Goal: Task Accomplishment & Management: Manage account settings

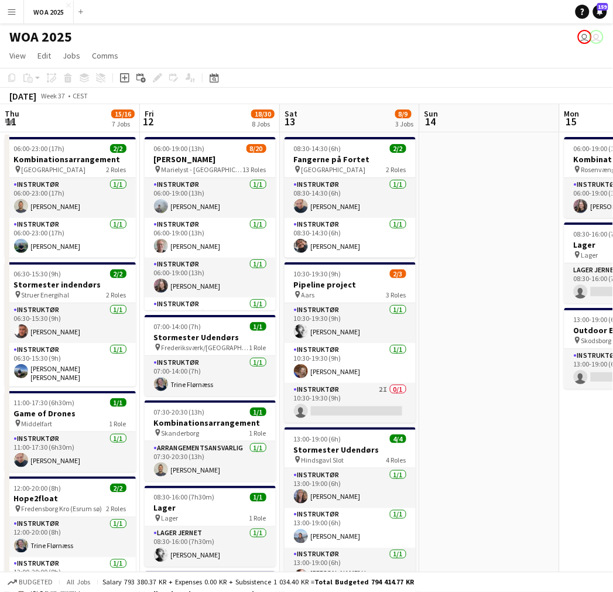
scroll to position [0, 487]
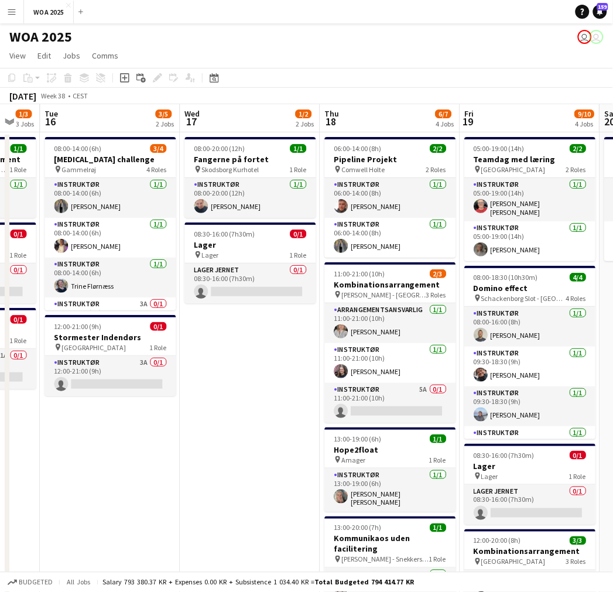
drag, startPoint x: 451, startPoint y: 395, endPoint x: 297, endPoint y: 388, distance: 154.1
click at [297, 388] on app-calendar-viewport "Sat 13 8/9 3 Jobs Sun 14 Mon 15 1/3 3 Jobs Tue 16 3/5 2 Jobs Wed 17 1/2 2 Jobs …" at bounding box center [306, 577] width 613 height 947
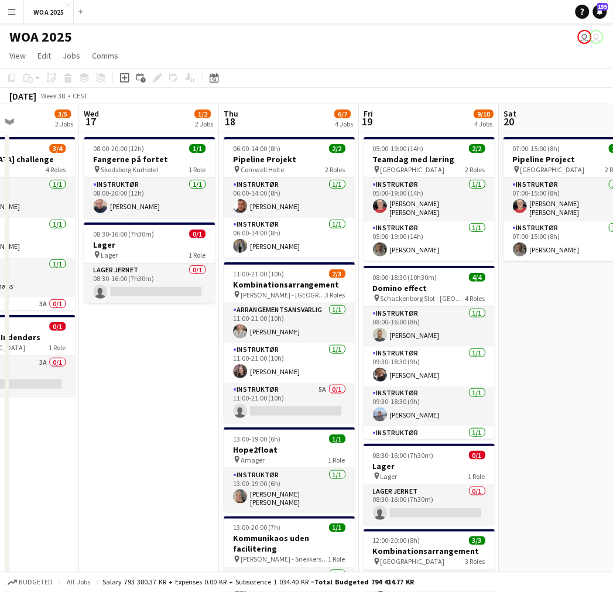
scroll to position [0, 493]
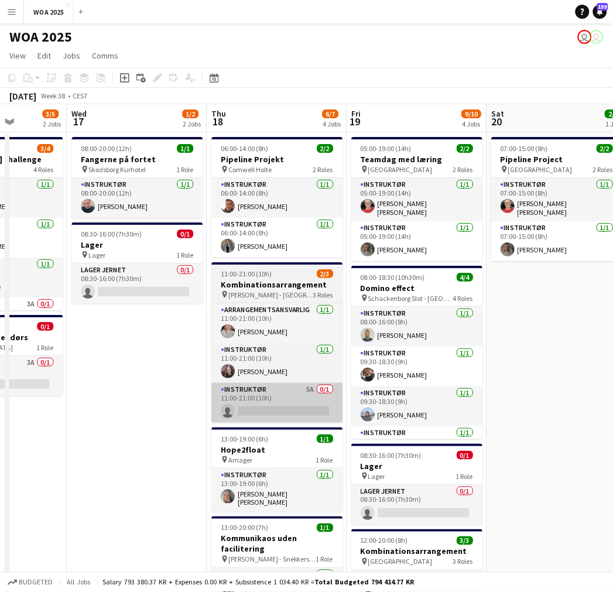
drag, startPoint x: 296, startPoint y: 378, endPoint x: 218, endPoint y: 394, distance: 79.6
click at [182, 377] on app-calendar-viewport "Sat 13 8/9 3 Jobs Sun 14 Mon 15 1/3 3 Jobs Tue 16 3/5 2 Jobs Wed 17 1/2 2 Jobs …" at bounding box center [306, 577] width 613 height 947
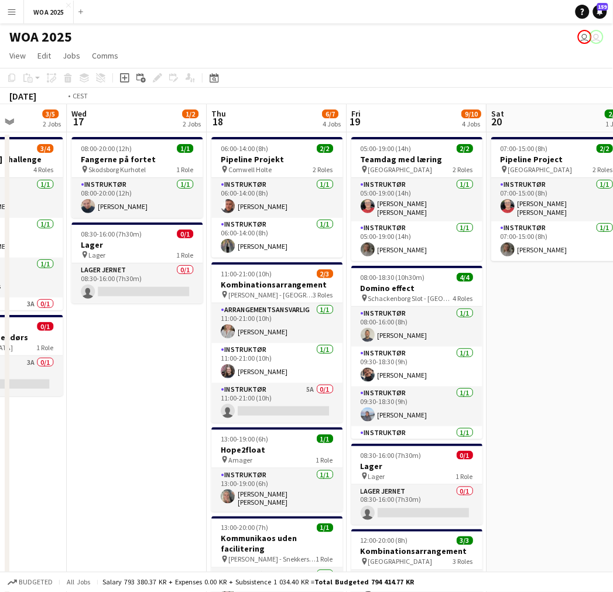
drag, startPoint x: 162, startPoint y: 389, endPoint x: 571, endPoint y: 378, distance: 409.3
click at [592, 376] on app-calendar-viewport "Sat 13 8/9 3 Jobs Sun 14 Mon 15 1/3 3 Jobs Tue 16 3/5 2 Jobs Wed 17 1/2 2 Jobs …" at bounding box center [306, 577] width 613 height 947
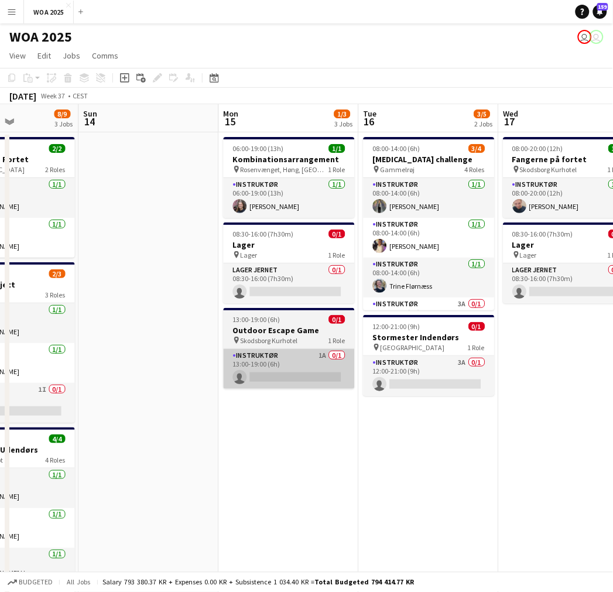
drag, startPoint x: 297, startPoint y: 372, endPoint x: 567, endPoint y: 354, distance: 270.4
click at [571, 354] on app-calendar-viewport "Thu 11 15/16 7 Jobs Fri 12 18/30 8 Jobs Sat 13 8/9 3 Jobs Sun 14 Mon 15 1/3 3 J…" at bounding box center [306, 577] width 613 height 947
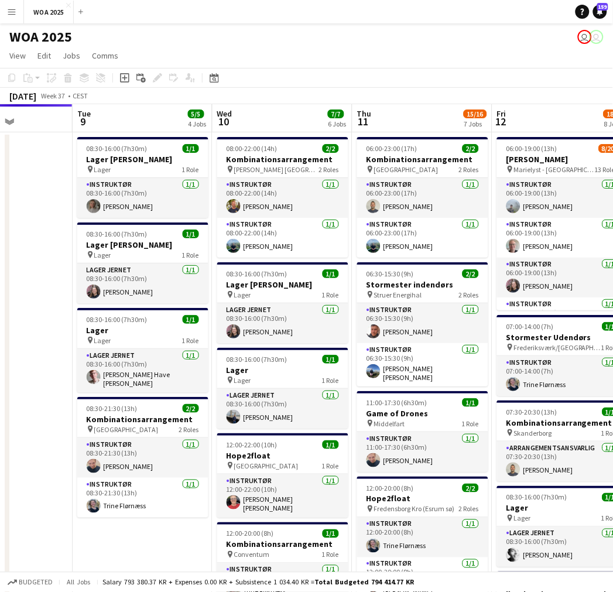
drag, startPoint x: 442, startPoint y: 347, endPoint x: 637, endPoint y: 335, distance: 195.3
click at [612, 335] on html "Menu Boards Boards Boards All jobs Status Workforce Workforce My Workforce Recr…" at bounding box center [306, 535] width 613 height 1071
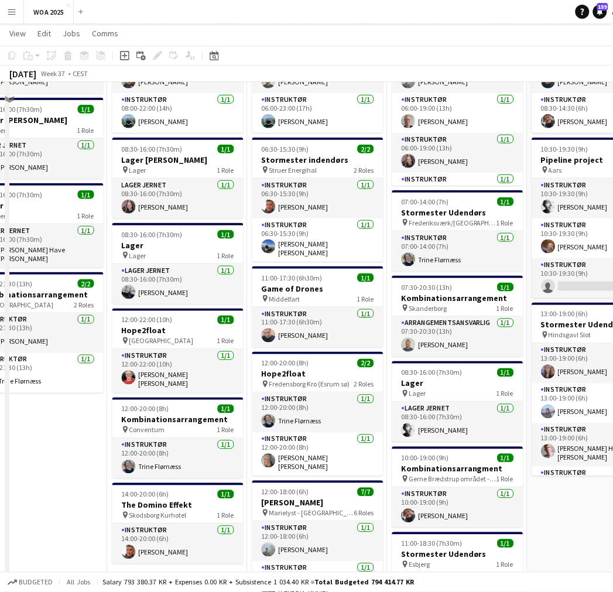
scroll to position [130, 0]
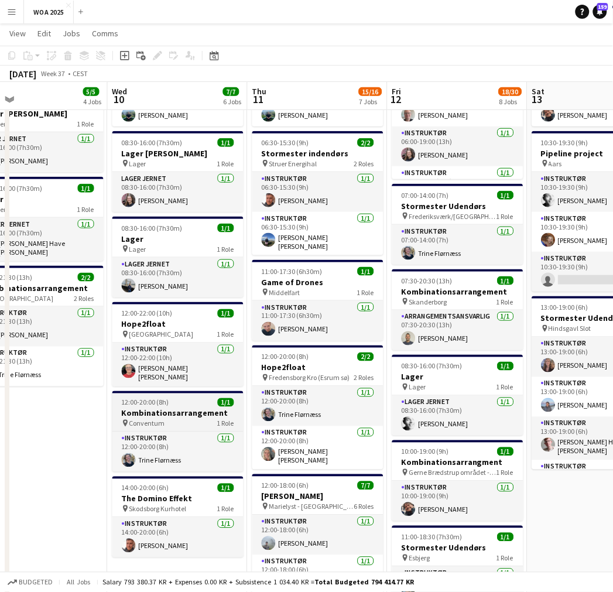
click at [184, 413] on h3 "Kombinationsarrangement" at bounding box center [177, 413] width 131 height 11
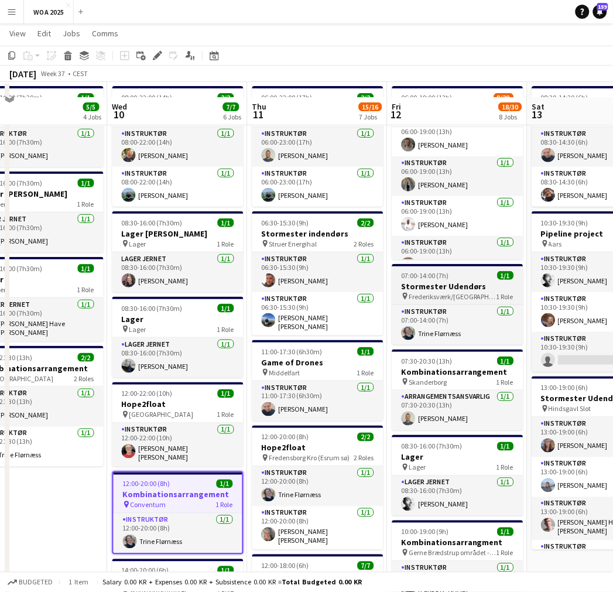
scroll to position [65, 0]
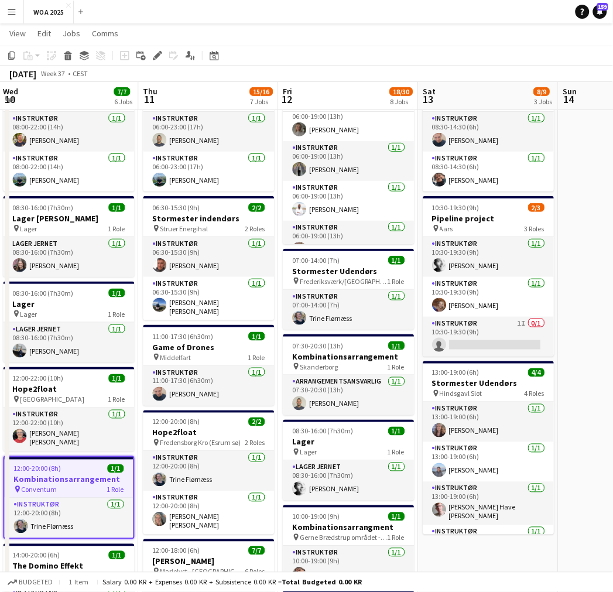
drag, startPoint x: 337, startPoint y: 332, endPoint x: 224, endPoint y: 317, distance: 113.4
click at [225, 317] on app-calendar-viewport "Sun 7 Mon 8 6/6 3 Jobs Tue 9 5/5 4 Jobs Wed 10 7/7 6 Jobs Thu 11 15/16 7 Jobs F…" at bounding box center [306, 483] width 613 height 1004
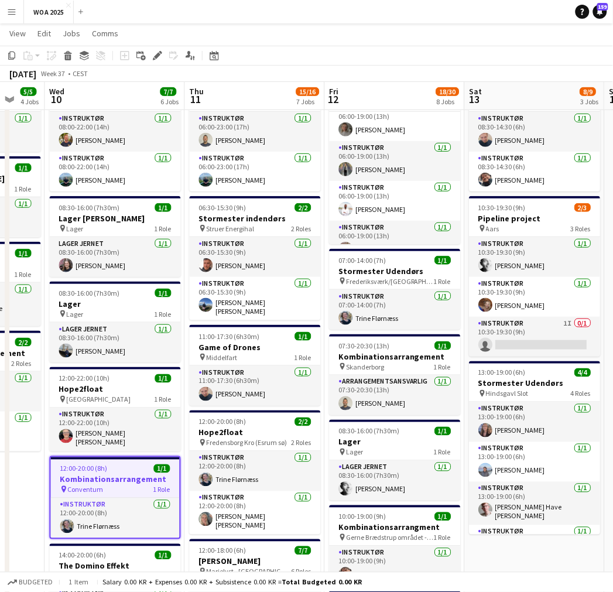
scroll to position [0, 370]
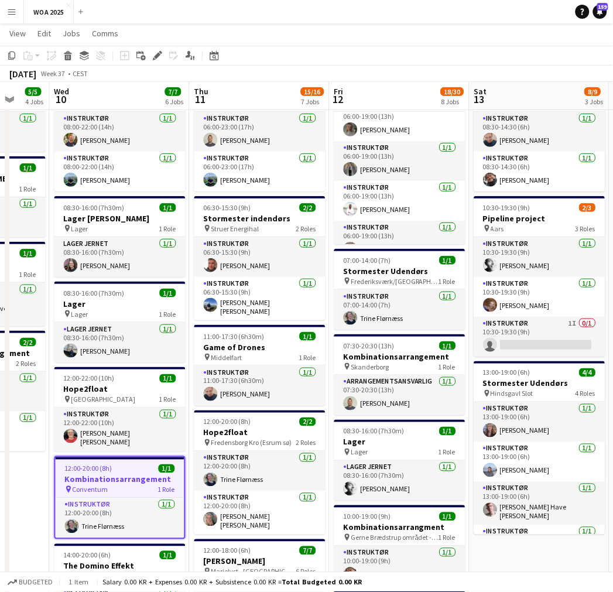
drag, startPoint x: 193, startPoint y: 323, endPoint x: 247, endPoint y: 322, distance: 53.9
click at [247, 322] on app-calendar-viewport "Sun 7 Mon 8 6/6 3 Jobs Tue 9 5/5 4 Jobs Wed 10 7/7 6 Jobs Thu 11 15/16 7 Jobs F…" at bounding box center [306, 483] width 613 height 1004
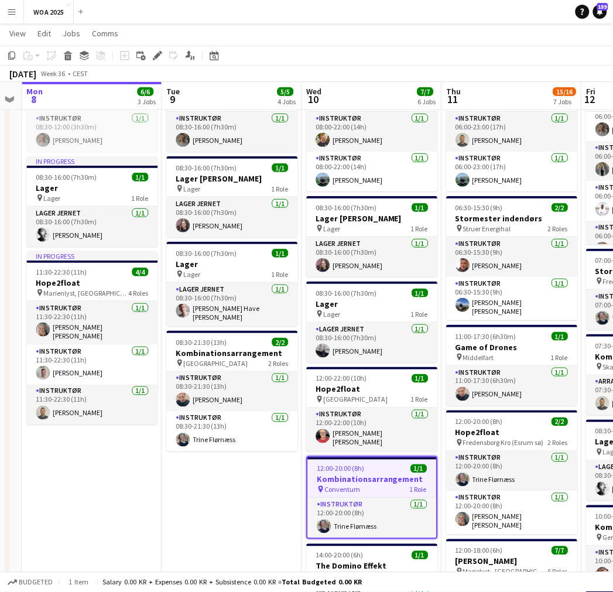
scroll to position [0, 399]
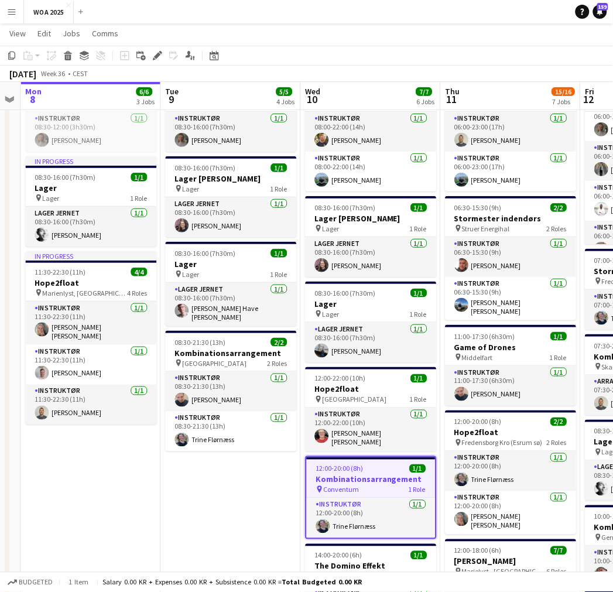
drag, startPoint x: 227, startPoint y: 291, endPoint x: 406, endPoint y: 301, distance: 178.8
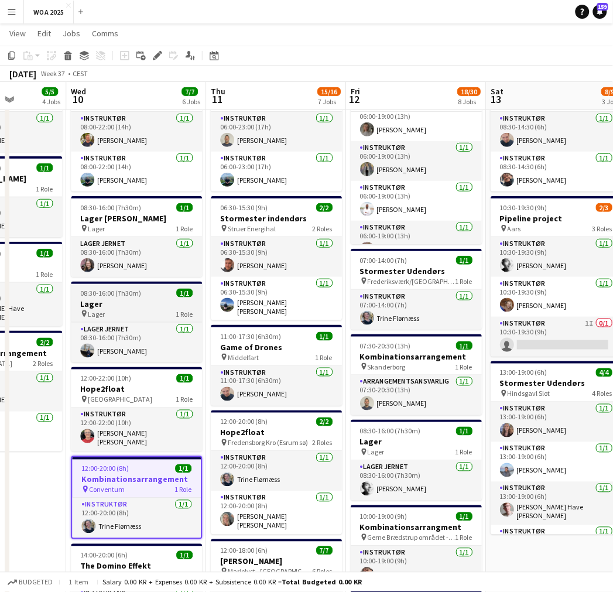
drag, startPoint x: 303, startPoint y: 343, endPoint x: 97, endPoint y: 311, distance: 208.5
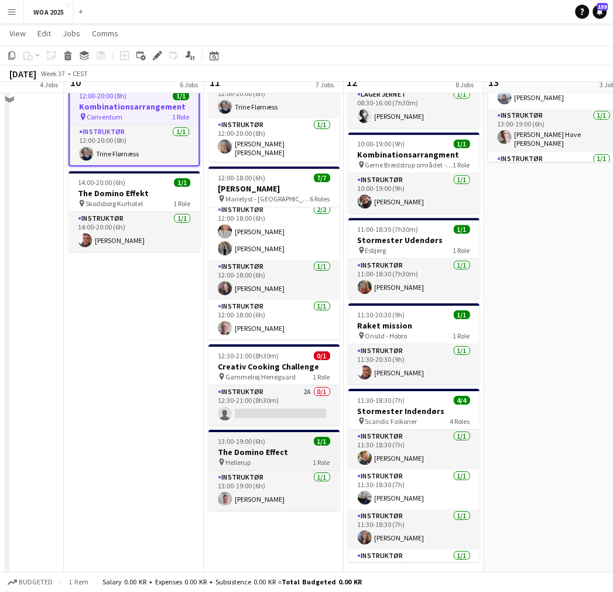
scroll to position [455, 0]
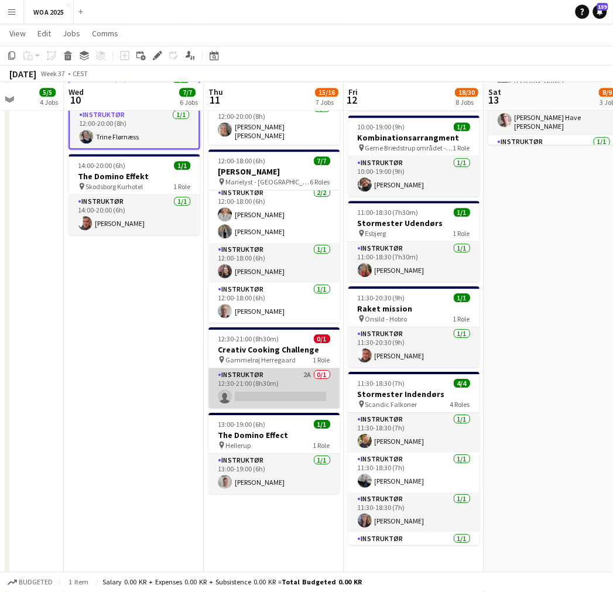
click at [271, 388] on app-card-role "Instruktør 2A 0/1 12:30-21:00 (8h30m) single-neutral-actions" at bounding box center [273, 388] width 131 height 40
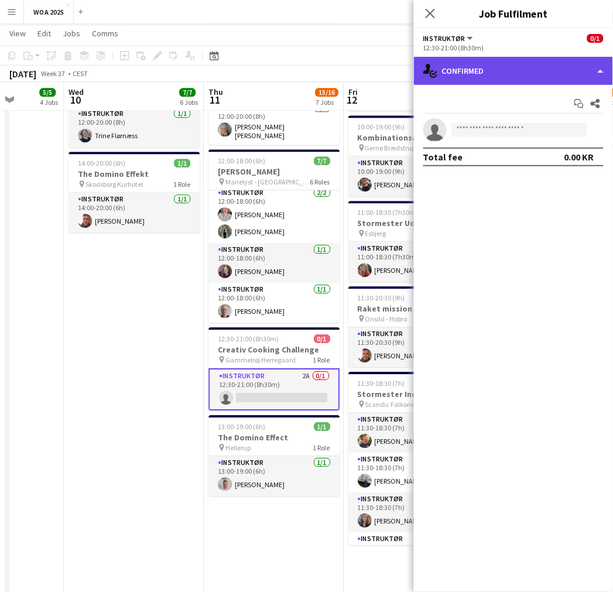
click at [531, 76] on div "single-neutral-actions-check-2 Confirmed" at bounding box center [513, 71] width 199 height 28
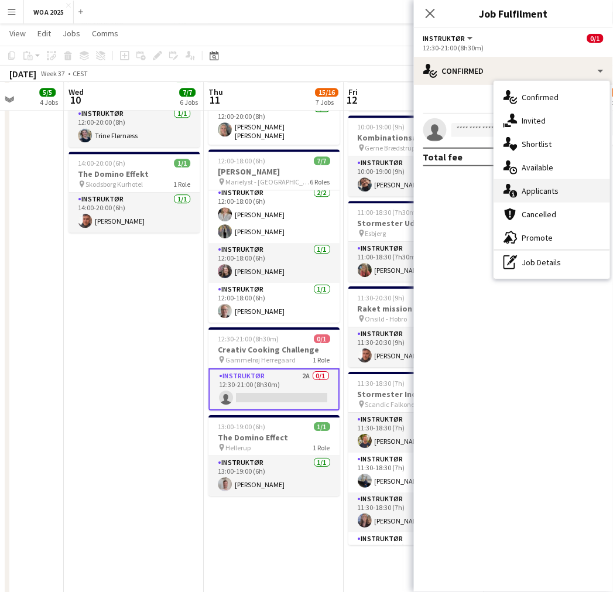
click at [535, 196] on div "single-neutral-actions-information Applicants" at bounding box center [552, 190] width 116 height 23
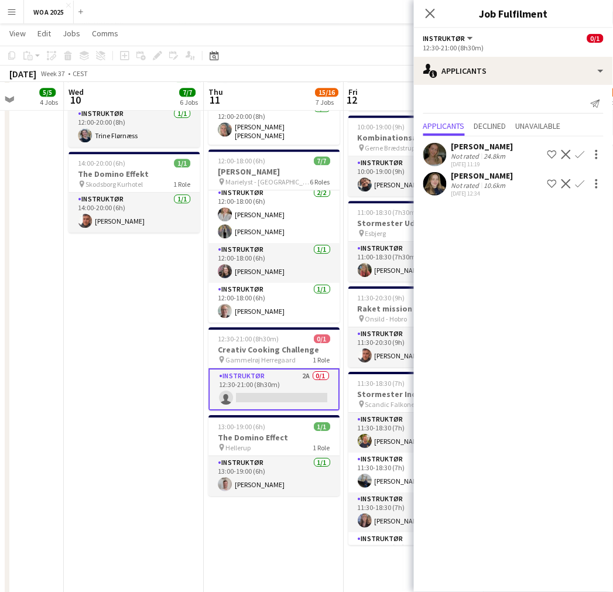
click at [126, 331] on app-date-cell "08:00-22:00 (14h) 2/2 Kombinationsarrangement pin [PERSON_NAME] [GEOGRAPHIC_DAT…" at bounding box center [134, 294] width 140 height 1236
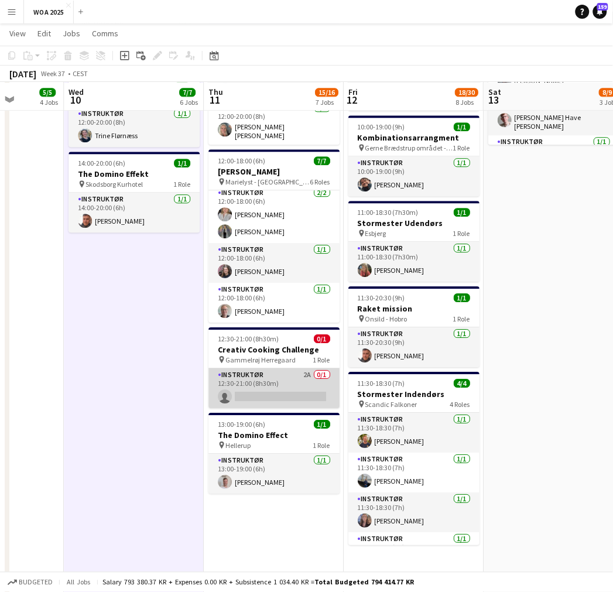
click at [265, 386] on app-card-role "Instruktør 2A 0/1 12:30-21:00 (8h30m) single-neutral-actions" at bounding box center [273, 388] width 131 height 40
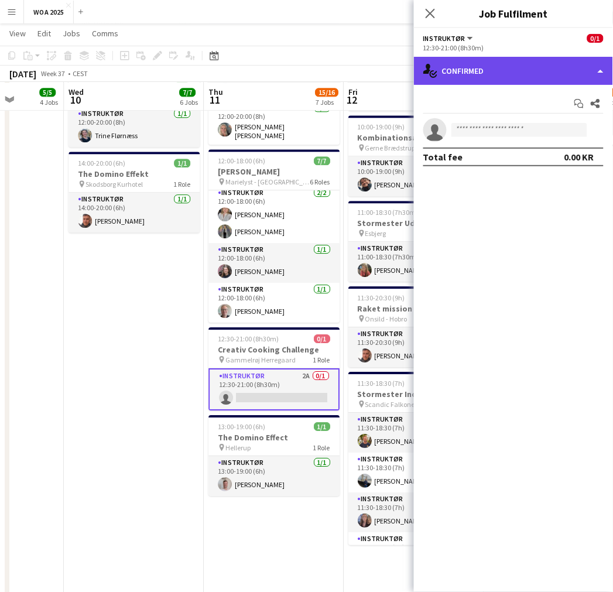
click at [503, 76] on div "single-neutral-actions-check-2 Confirmed" at bounding box center [513, 71] width 199 height 28
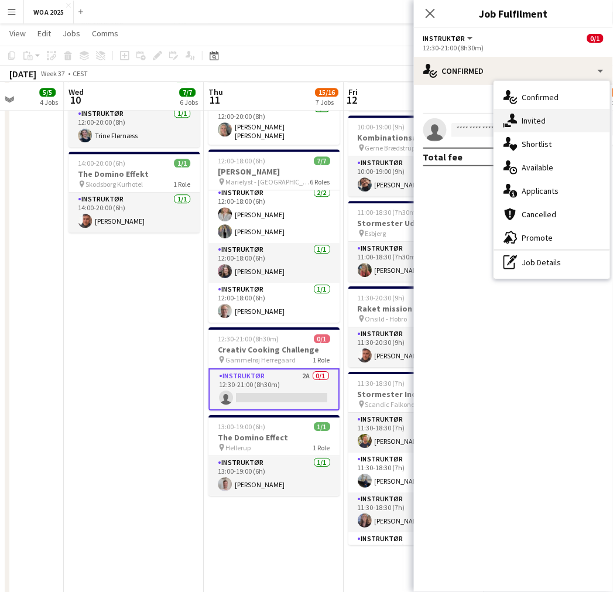
click at [543, 120] on span "Invited" at bounding box center [534, 120] width 24 height 11
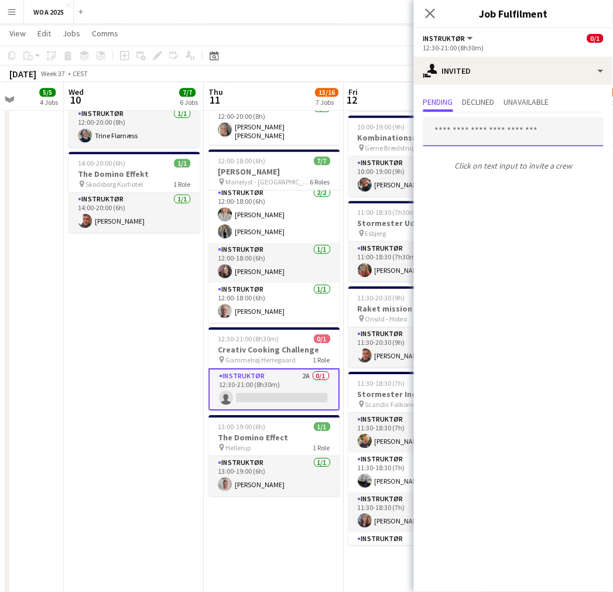
click at [487, 131] on input "text" at bounding box center [513, 131] width 180 height 29
type input "****"
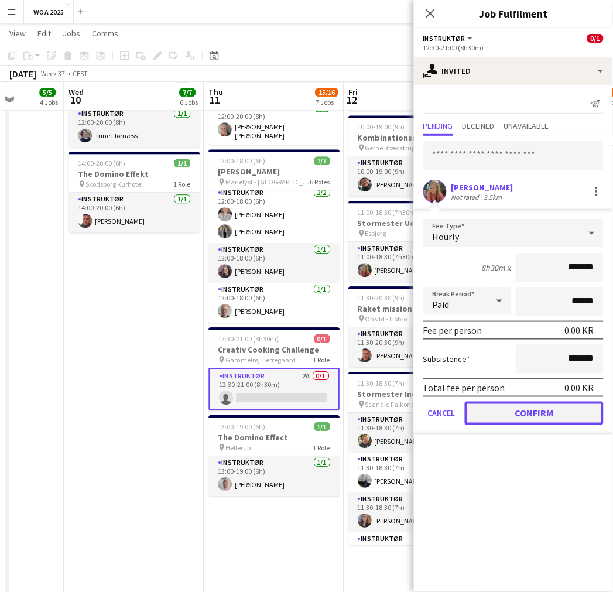
click at [505, 406] on button "Confirm" at bounding box center [534, 413] width 139 height 23
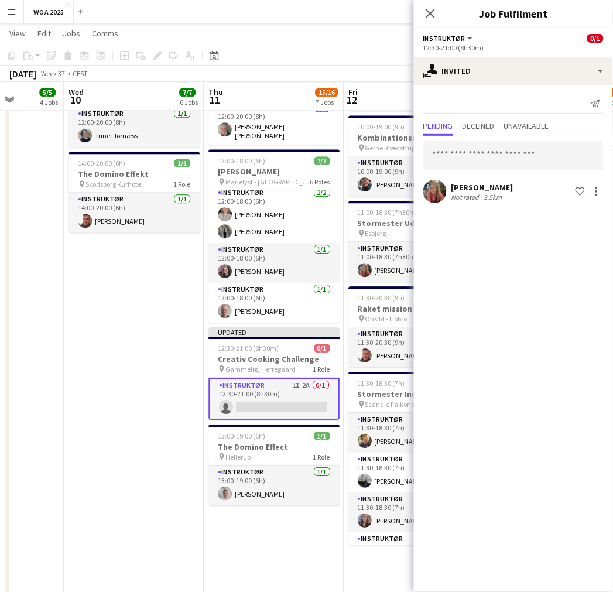
click at [162, 395] on app-date-cell "08:00-22:00 (14h) 2/2 Kombinationsarrangement pin [PERSON_NAME] [GEOGRAPHIC_DAT…" at bounding box center [134, 294] width 140 height 1236
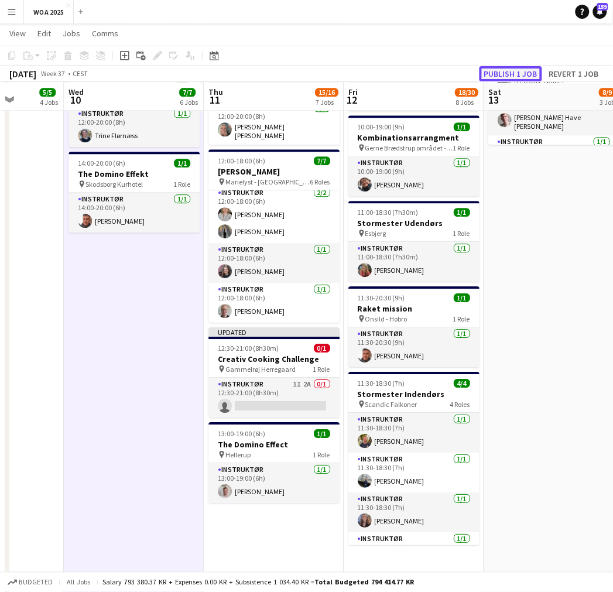
click at [507, 73] on button "Publish 1 job" at bounding box center [510, 73] width 63 height 15
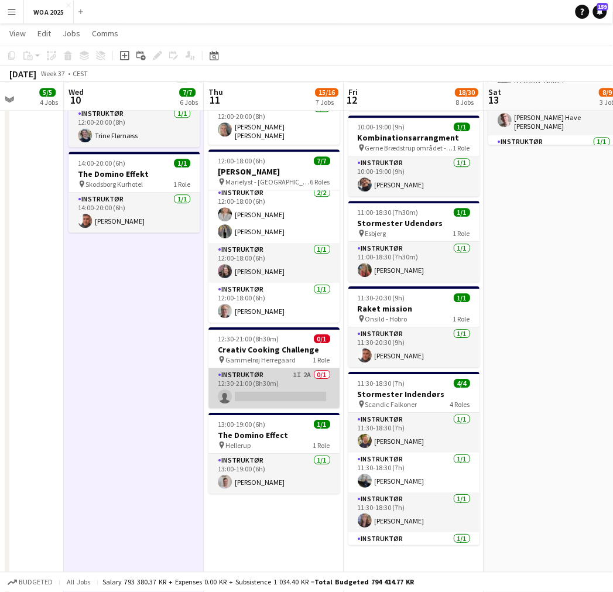
click at [270, 390] on app-card-role "Instruktør 1I 2A 0/1 12:30-21:00 (8h30m) single-neutral-actions" at bounding box center [273, 388] width 131 height 40
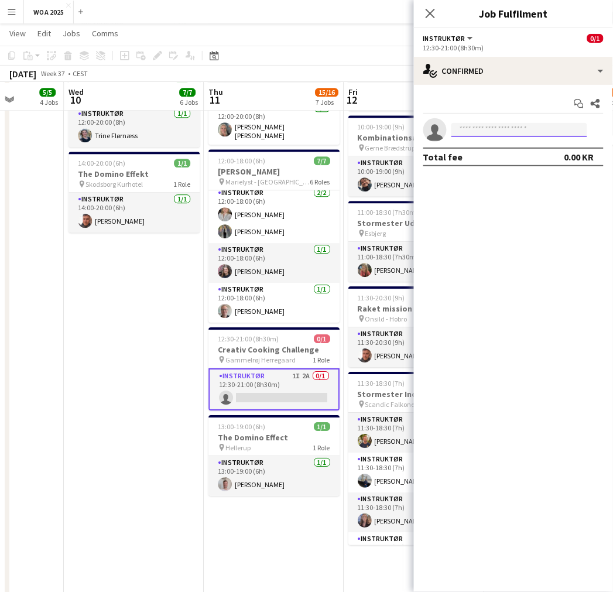
click at [502, 129] on input at bounding box center [519, 130] width 136 height 14
type input "***"
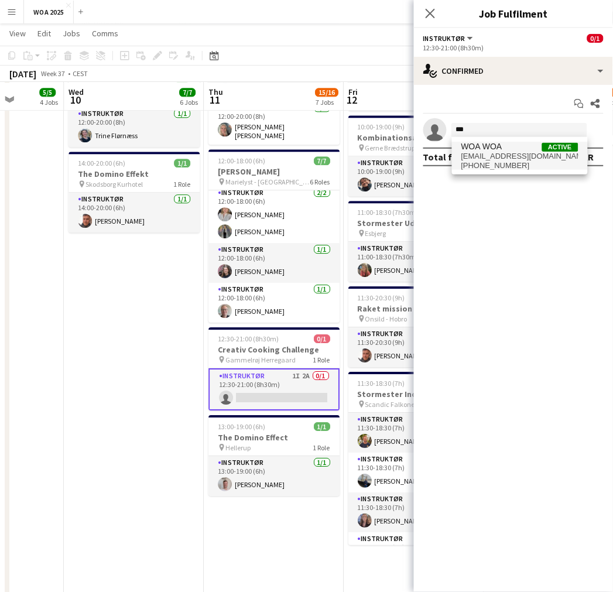
click at [242, 524] on app-date-cell "06:00-23:00 (17h) 2/2 Kombinationsarrangement pin Silkeborg 2 Roles Instruktør …" at bounding box center [274, 294] width 140 height 1236
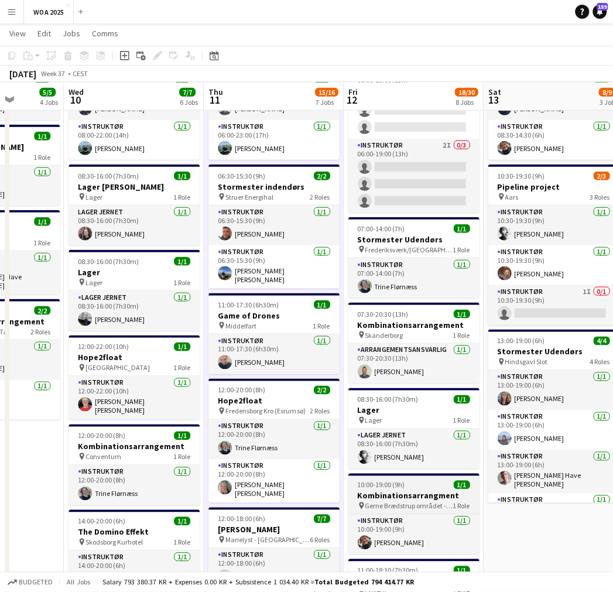
scroll to position [195, 0]
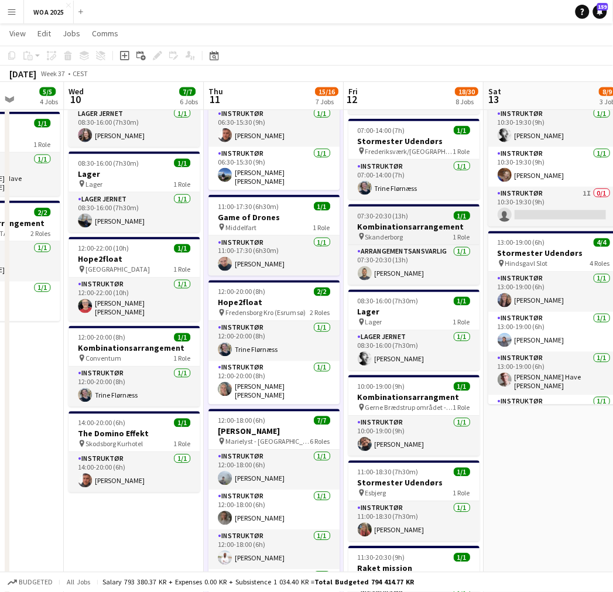
click at [413, 237] on div "pin Skanderborg 1 Role" at bounding box center [413, 236] width 131 height 9
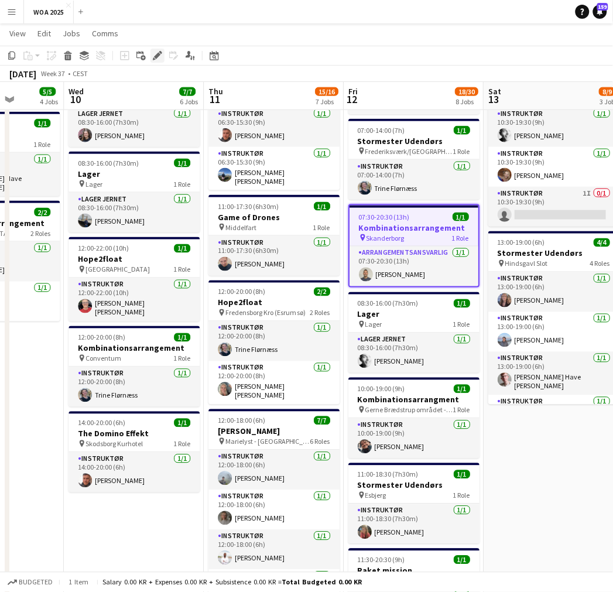
click at [160, 56] on icon "Edit" at bounding box center [157, 55] width 9 height 9
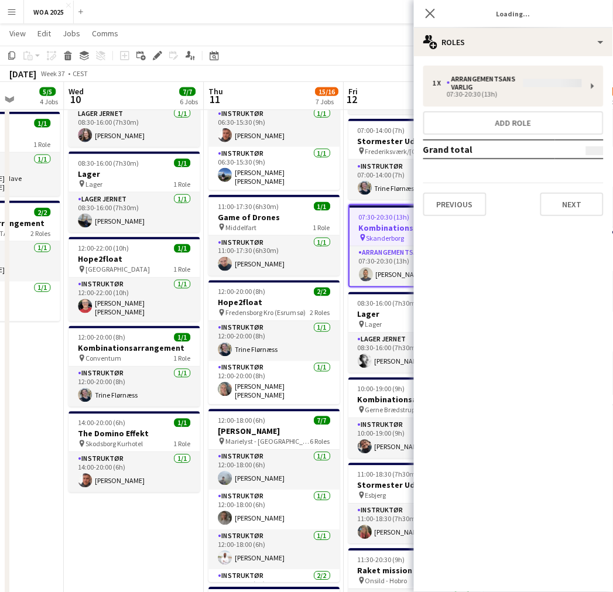
type input "**********"
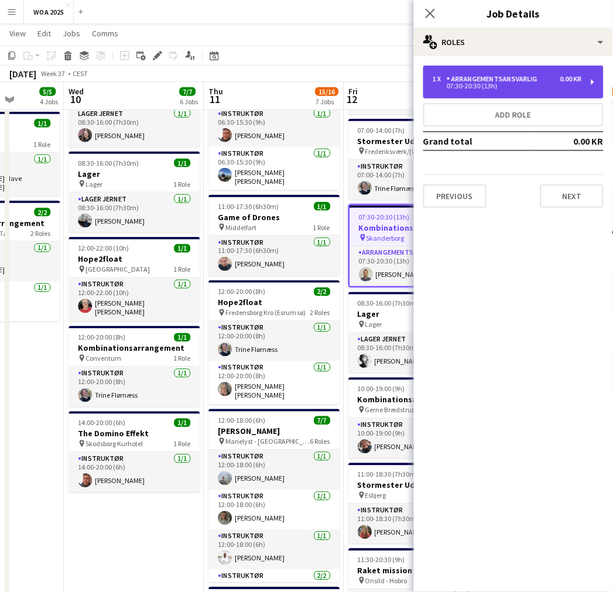
click at [492, 78] on div "Arrangementsansvarlig" at bounding box center [494, 79] width 95 height 8
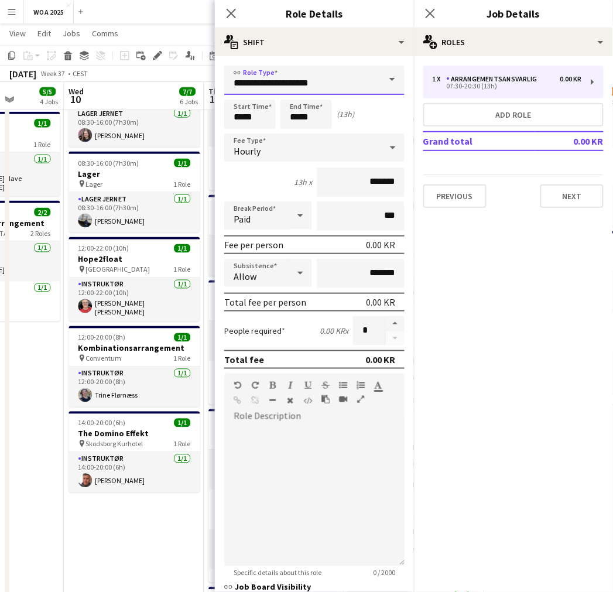
drag, startPoint x: 344, startPoint y: 66, endPoint x: 347, endPoint y: 82, distance: 16.1
click at [344, 68] on input "**********" at bounding box center [314, 80] width 180 height 29
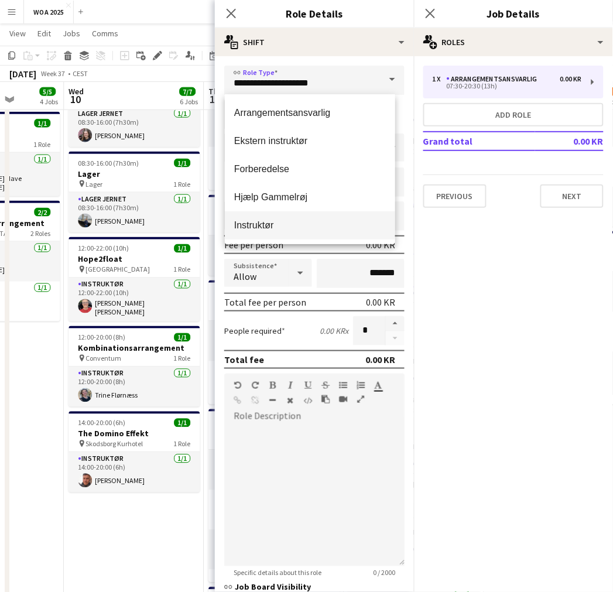
click at [264, 222] on span "Instruktør" at bounding box center [310, 225] width 152 height 11
type input "**********"
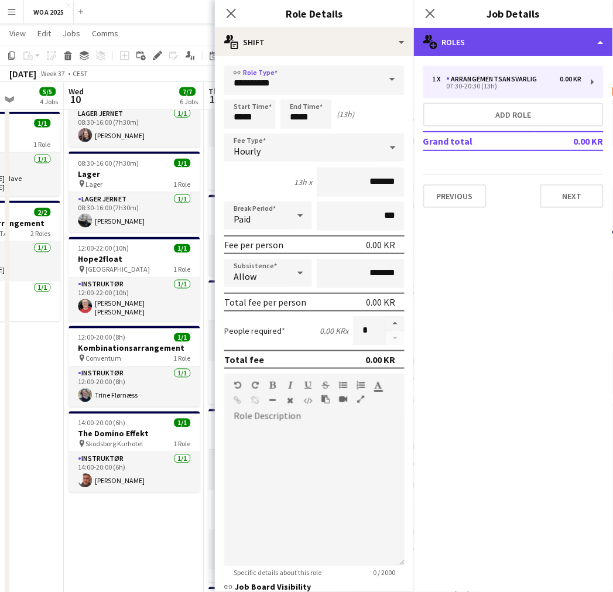
click at [508, 35] on div "multiple-users-add Roles" at bounding box center [513, 42] width 199 height 28
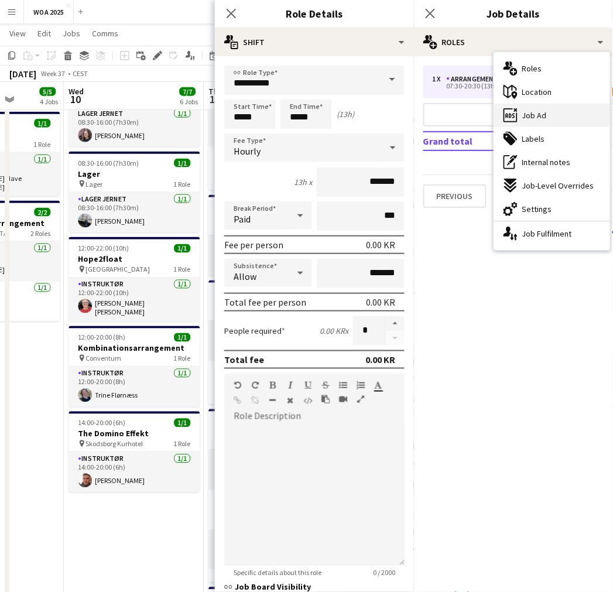
click at [546, 118] on span "Job Ad" at bounding box center [534, 115] width 25 height 11
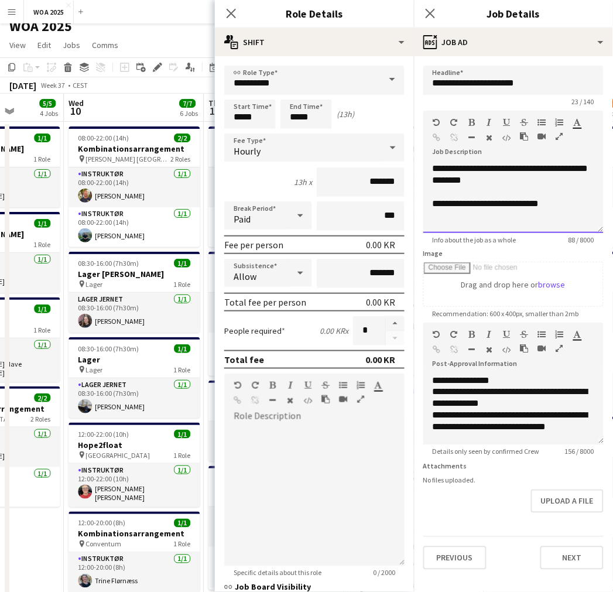
scroll to position [0, 0]
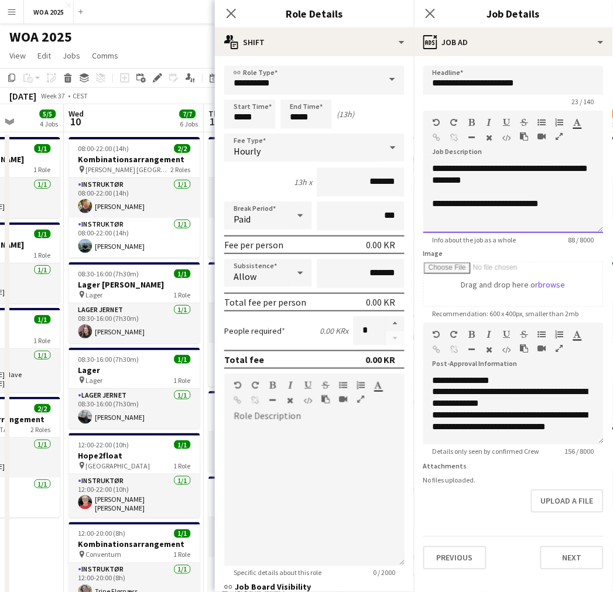
click at [557, 186] on div at bounding box center [514, 192] width 162 height 12
click at [437, 169] on div "**********" at bounding box center [513, 198] width 180 height 70
click at [561, 190] on div at bounding box center [514, 192] width 162 height 12
click at [560, 184] on div "**********" at bounding box center [513, 198] width 180 height 70
drag, startPoint x: 498, startPoint y: 180, endPoint x: 616, endPoint y: 193, distance: 118.4
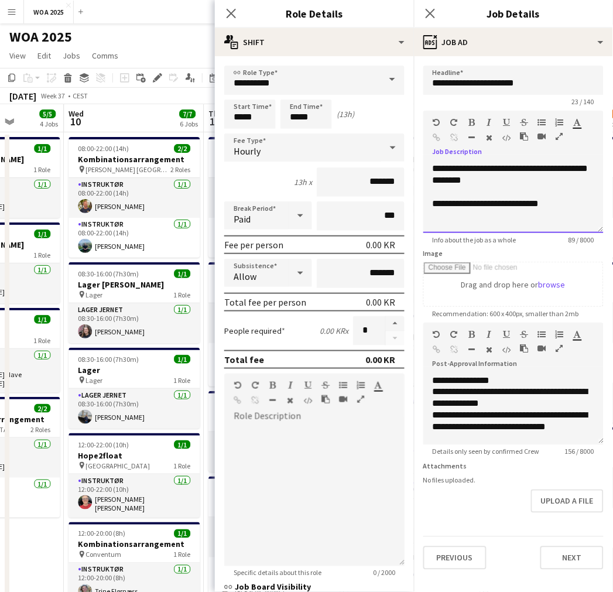
click at [499, 180] on div "**********" at bounding box center [513, 198] width 180 height 70
click at [231, 12] on icon "Close pop-in" at bounding box center [230, 13] width 11 height 11
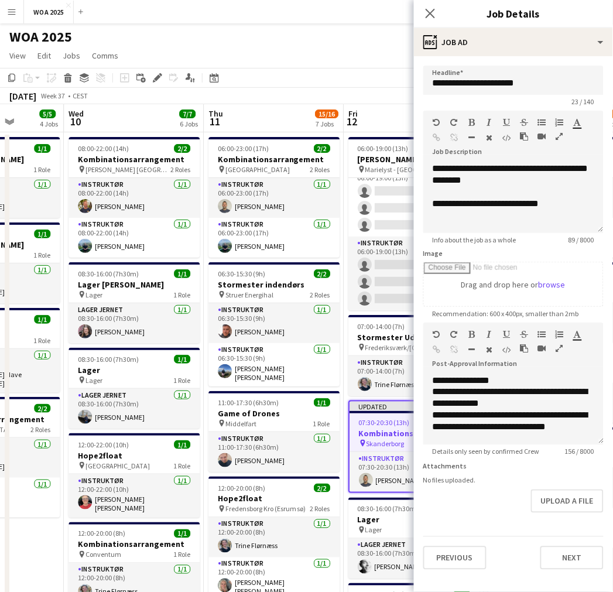
click at [364, 62] on app-page-menu "View Day view expanded Day view collapsed Month view Date picker Jump to [DATE]…" at bounding box center [306, 57] width 613 height 22
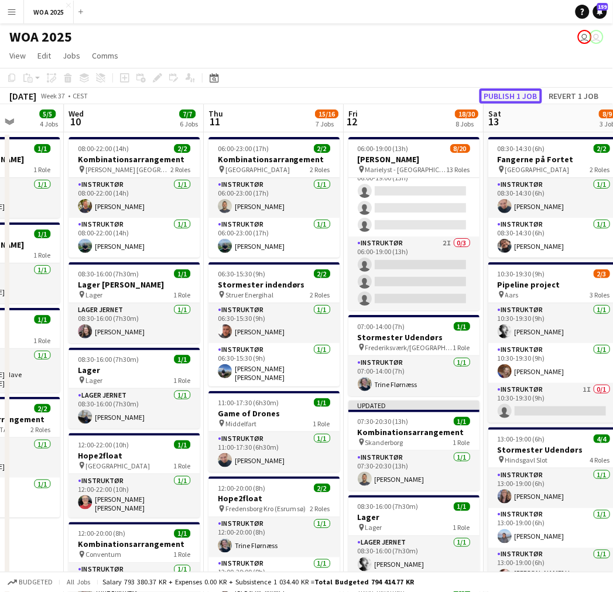
click at [502, 95] on button "Publish 1 job" at bounding box center [510, 95] width 63 height 15
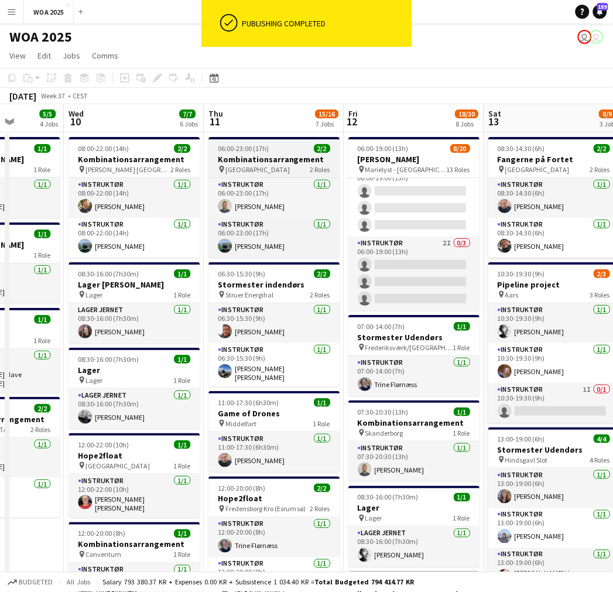
click at [262, 160] on h3 "Kombinationsarrangement" at bounding box center [273, 159] width 131 height 11
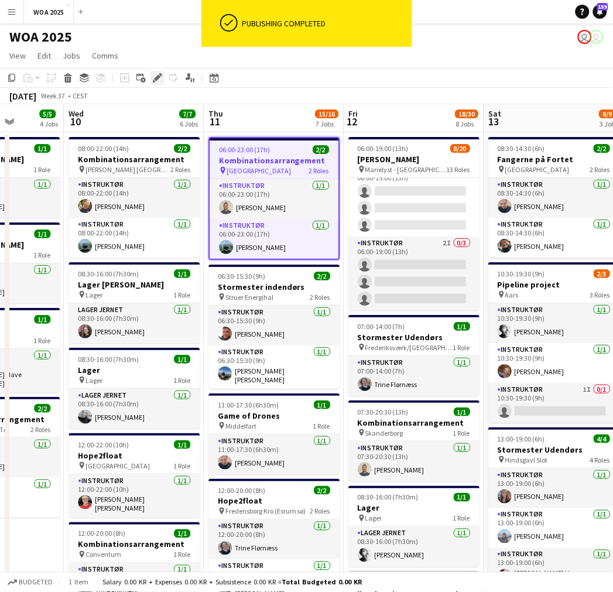
click at [153, 75] on icon "Edit" at bounding box center [157, 77] width 9 height 9
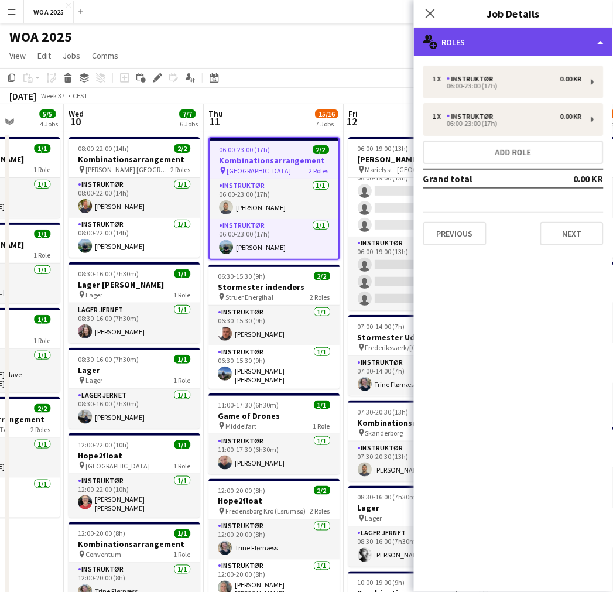
click at [505, 50] on div "multiple-users-add Roles" at bounding box center [513, 42] width 199 height 28
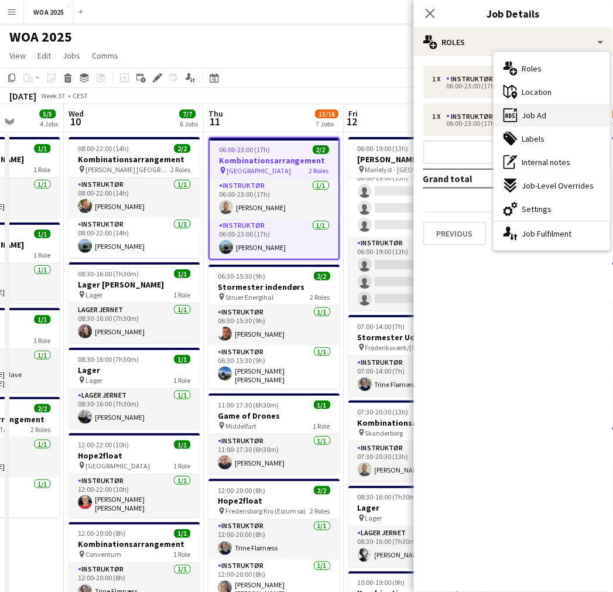
click at [547, 115] on div "ads-window Job Ad" at bounding box center [552, 115] width 116 height 23
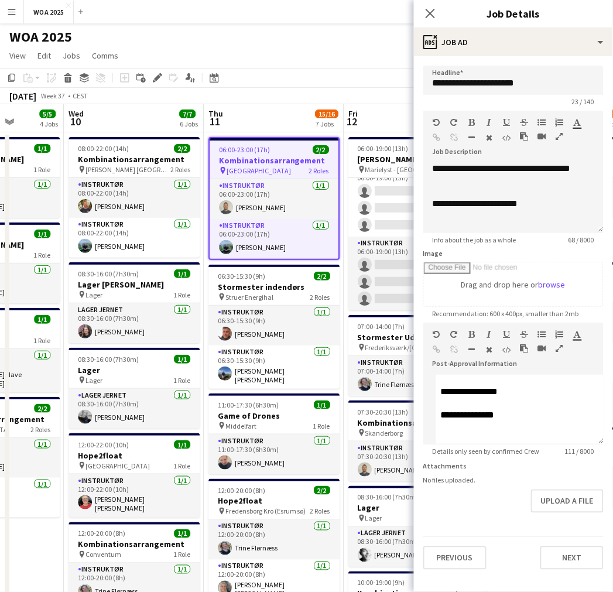
click at [297, 50] on app-page-menu "View Day view expanded Day view collapsed Month view Date picker Jump to [DATE]…" at bounding box center [306, 57] width 613 height 22
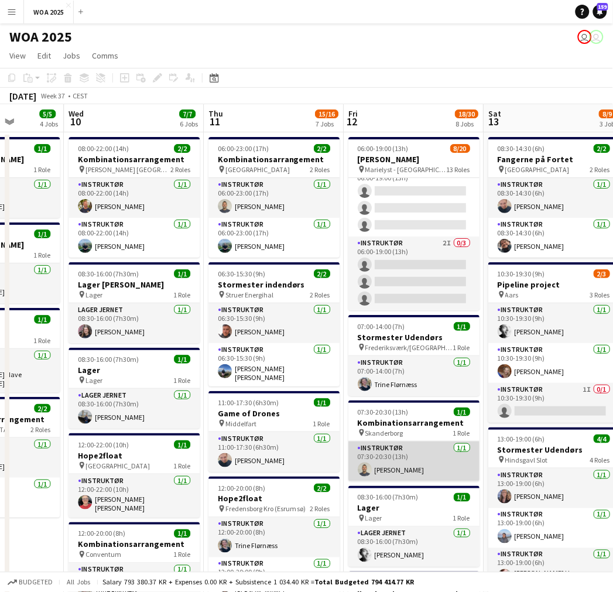
click at [402, 452] on app-card-role "Instruktør [DATE] 07:30-20:30 (13h) [PERSON_NAME]" at bounding box center [413, 461] width 131 height 40
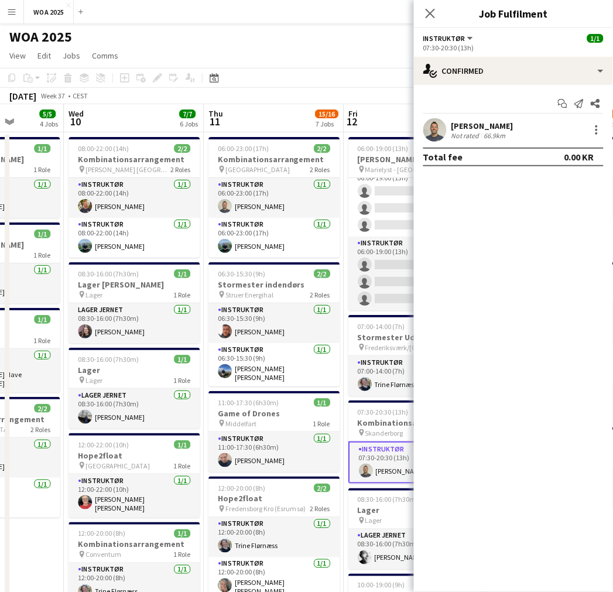
drag, startPoint x: 384, startPoint y: 61, endPoint x: 352, endPoint y: 60, distance: 31.6
click at [352, 60] on app-page-menu "View Day view expanded Day view collapsed Month view Date picker Jump to [DATE]…" at bounding box center [306, 57] width 613 height 22
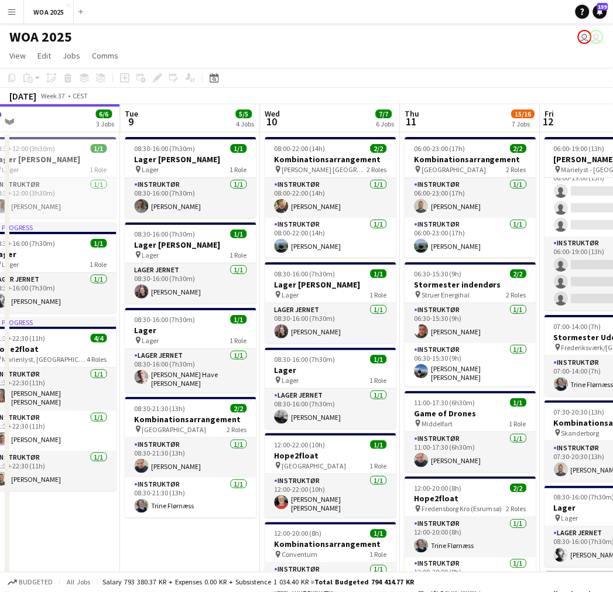
drag, startPoint x: 228, startPoint y: 273, endPoint x: 506, endPoint y: 266, distance: 278.1
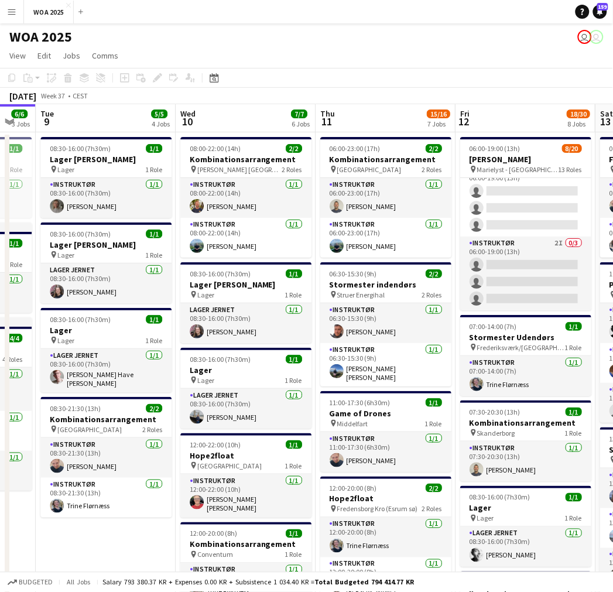
scroll to position [0, 524]
drag, startPoint x: 452, startPoint y: 282, endPoint x: 303, endPoint y: 272, distance: 150.2
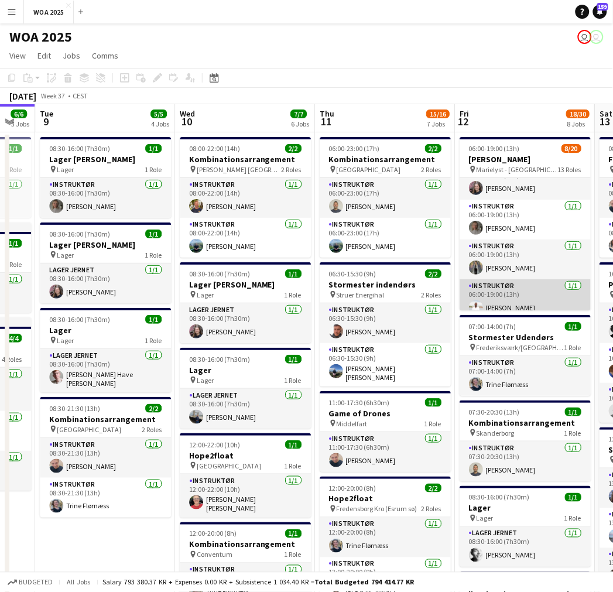
scroll to position [115, 0]
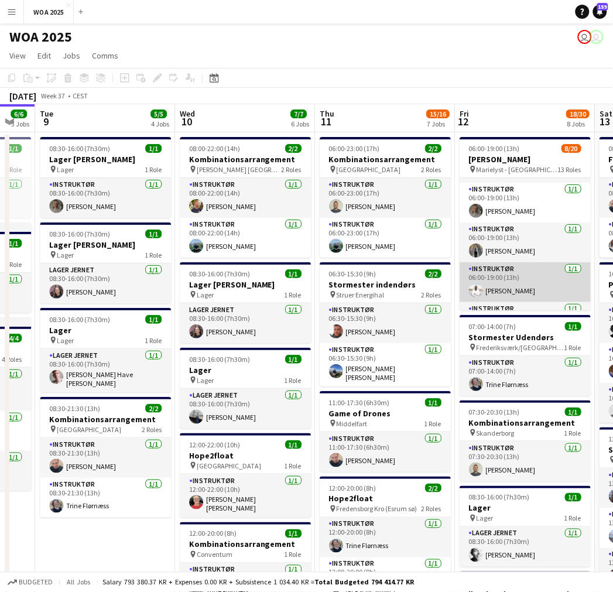
click at [502, 289] on app-card-role "Instruktør [DATE] 06:00-19:00 (13h) [PERSON_NAME]" at bounding box center [525, 282] width 131 height 40
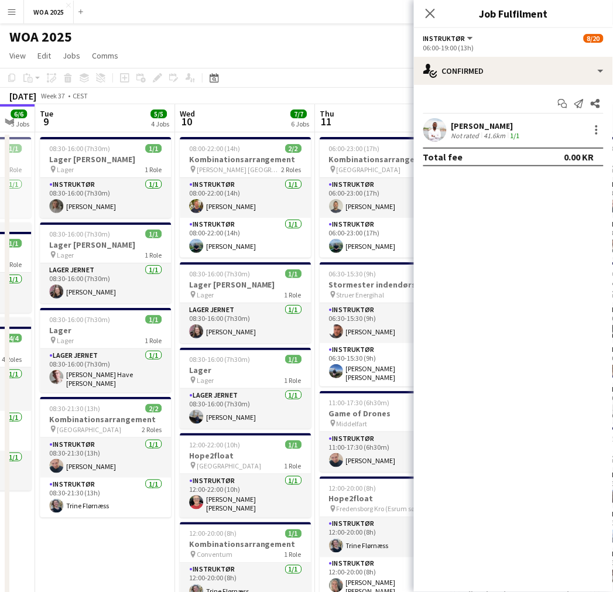
click at [445, 131] on app-user-avatar at bounding box center [434, 129] width 23 height 23
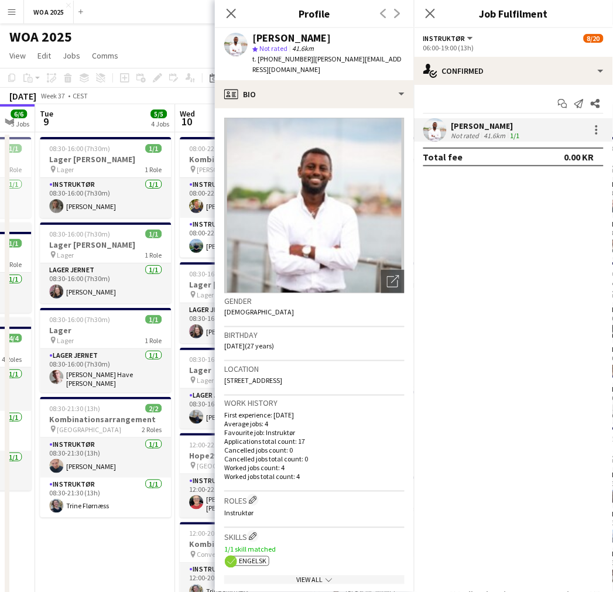
click at [172, 62] on app-page-menu "View Day view expanded Day view collapsed Month view Date picker Jump to [DATE]…" at bounding box center [306, 57] width 613 height 22
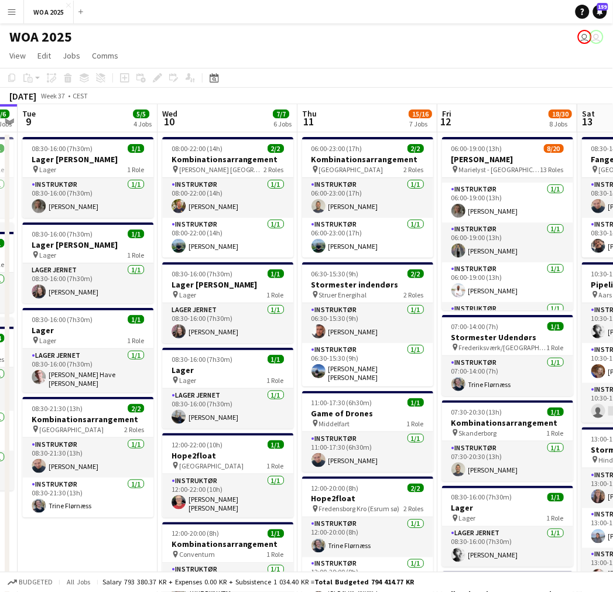
scroll to position [0, 550]
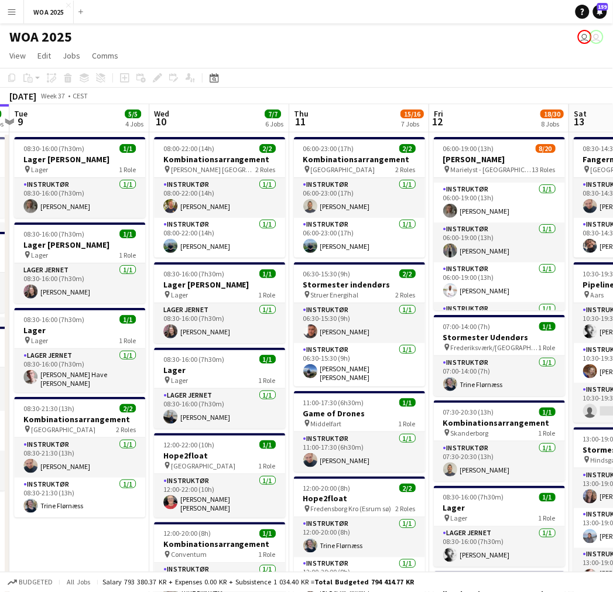
drag, startPoint x: 213, startPoint y: 254, endPoint x: 188, endPoint y: 238, distance: 29.7
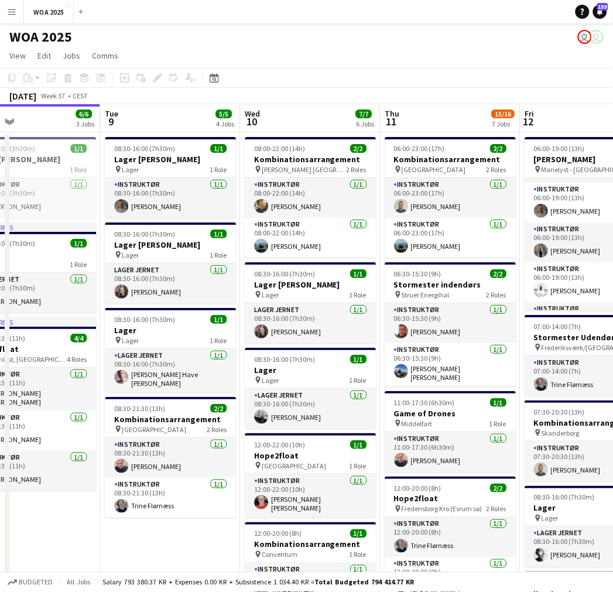
drag, startPoint x: 358, startPoint y: 270, endPoint x: 347, endPoint y: 260, distance: 15.8
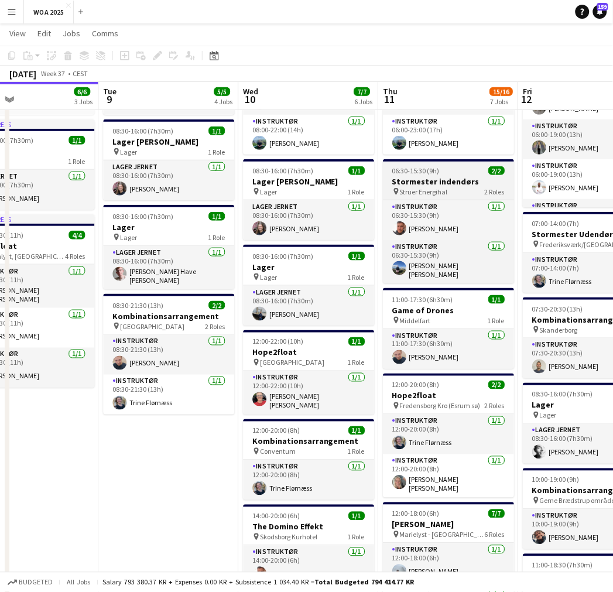
scroll to position [195, 0]
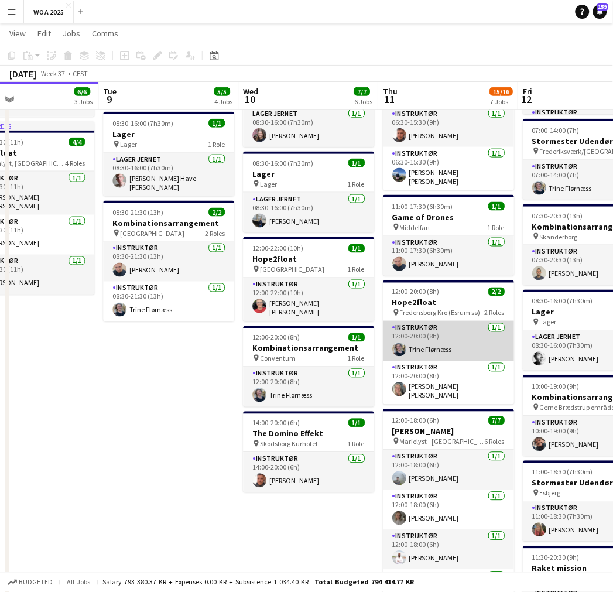
click at [431, 351] on app-card-role "Instruktør [DATE] 12:00-20:00 (8h) Trine Flørnæss" at bounding box center [448, 341] width 131 height 40
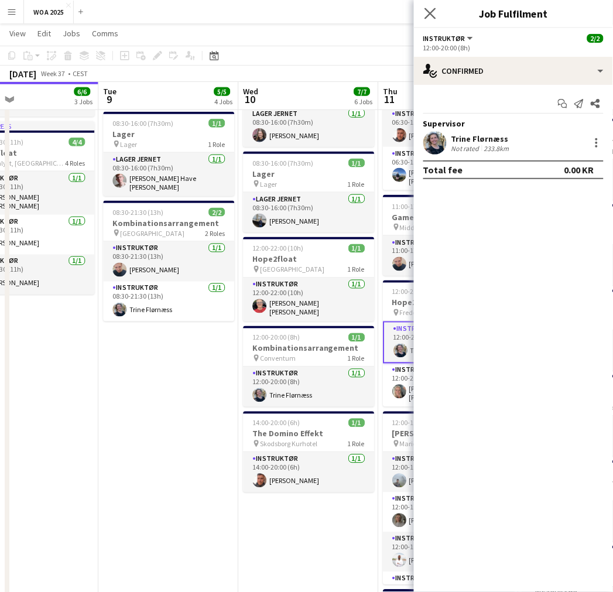
click at [432, 6] on app-icon "Close pop-in" at bounding box center [430, 13] width 17 height 17
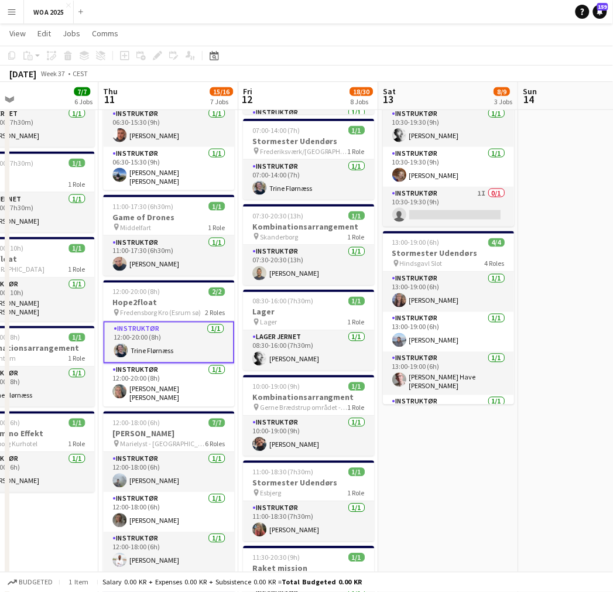
scroll to position [0, 454]
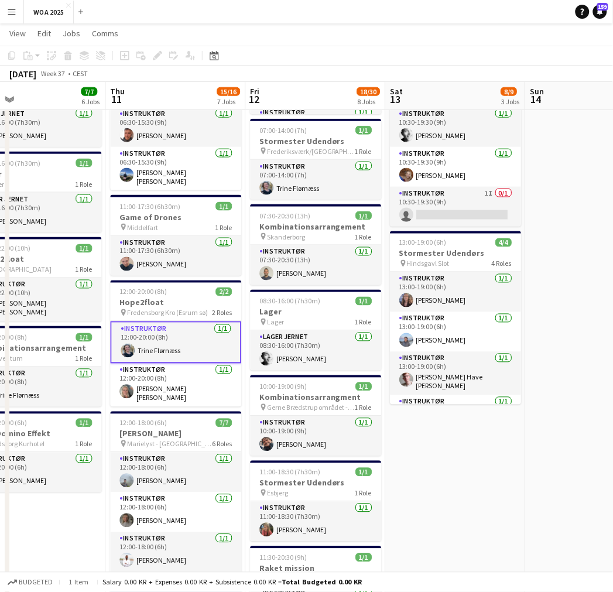
drag, startPoint x: 435, startPoint y: 332, endPoint x: 162, endPoint y: 314, distance: 273.4
click at [162, 314] on app-calendar-viewport "Sun 7 Mon 8 6/6 3 Jobs Tue 9 5/5 4 Jobs Wed 10 7/7 6 Jobs Thu 11 15/16 7 Jobs F…" at bounding box center [306, 511] width 613 height 1321
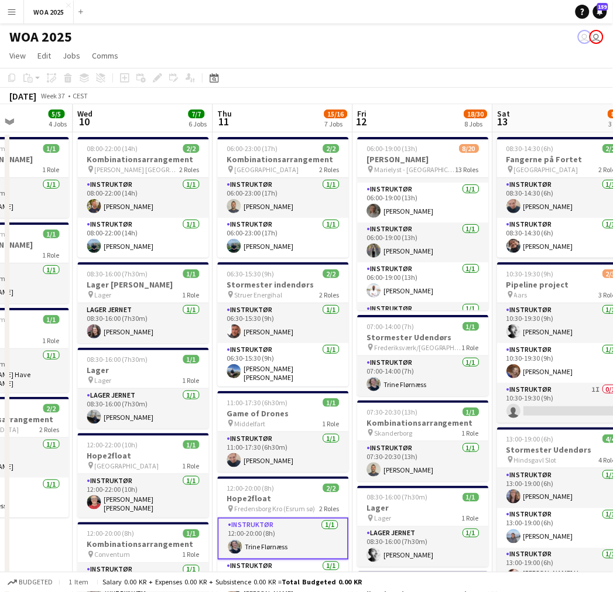
scroll to position [0, 322]
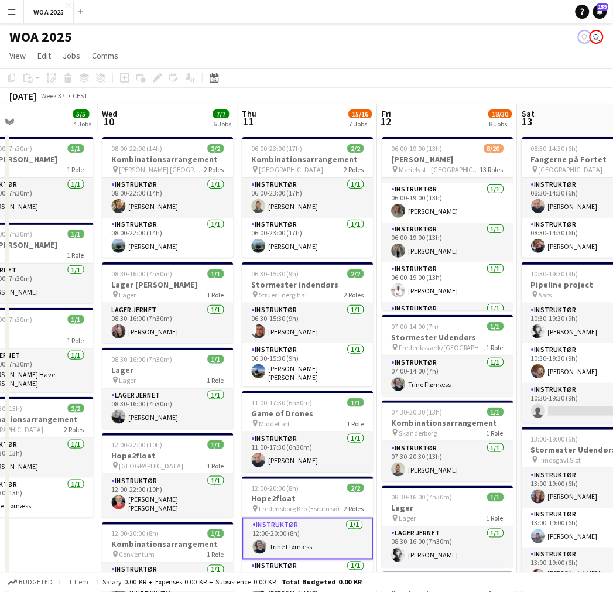
drag, startPoint x: 221, startPoint y: 359, endPoint x: 354, endPoint y: 352, distance: 133.1
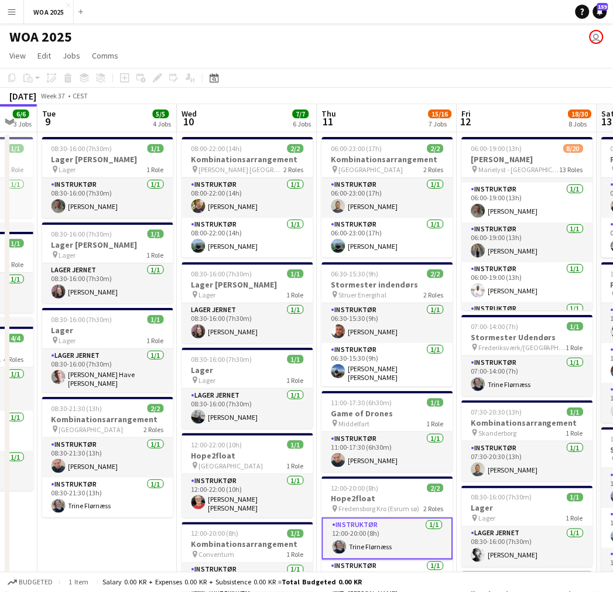
scroll to position [0, 361]
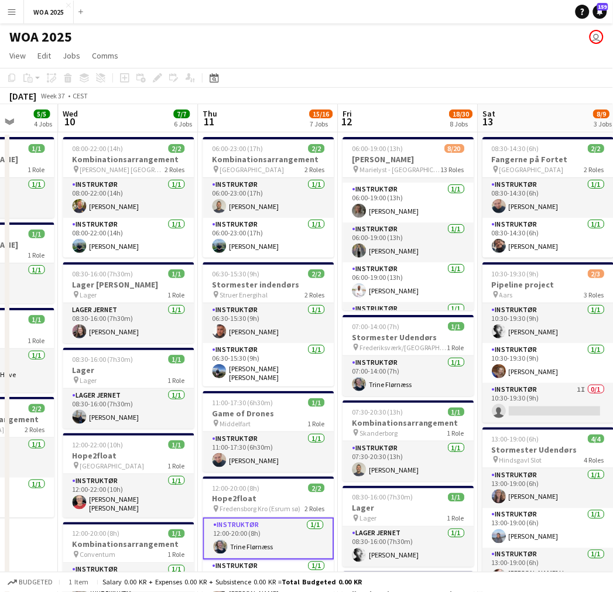
drag, startPoint x: 153, startPoint y: 282, endPoint x: 253, endPoint y: 289, distance: 100.4
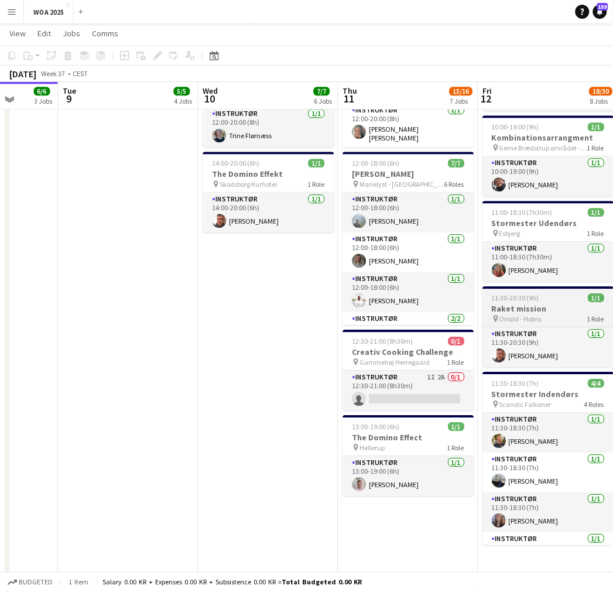
scroll to position [390, 0]
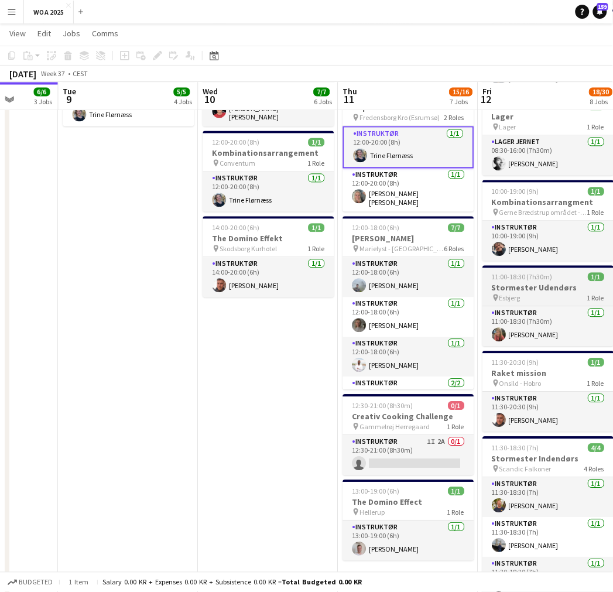
click at [536, 295] on div "pin Esbjerg 1 Role" at bounding box center [548, 297] width 131 height 9
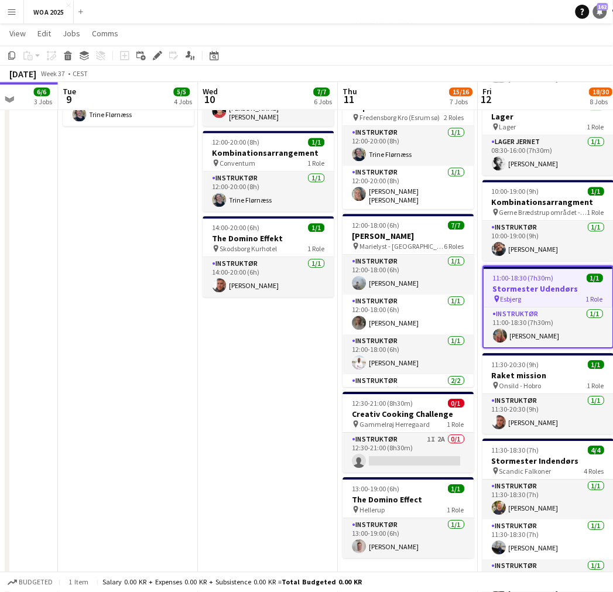
click at [601, 18] on link "Notifications 162" at bounding box center [600, 12] width 14 height 14
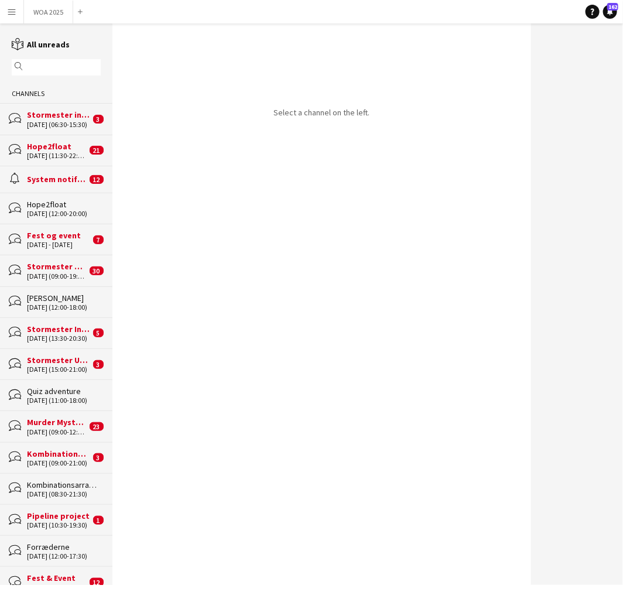
click at [67, 65] on input "text" at bounding box center [62, 67] width 72 height 11
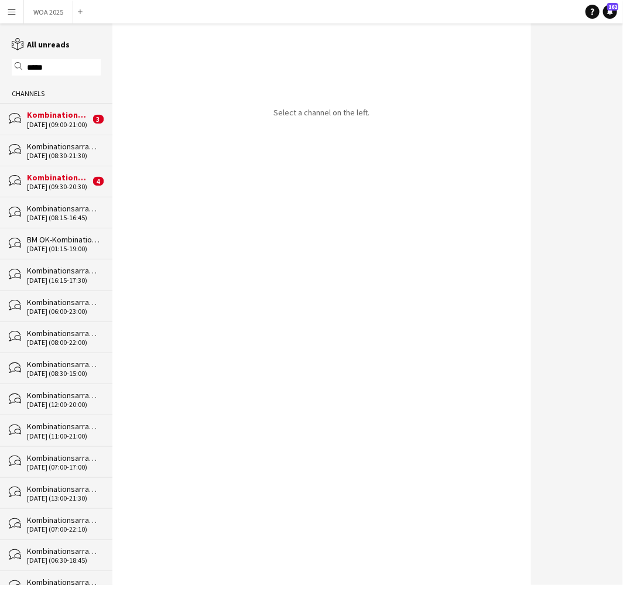
type input "*****"
click at [49, 146] on div "Kombinationsarrangement" at bounding box center [64, 146] width 74 height 11
